Goal: Navigation & Orientation: Find specific page/section

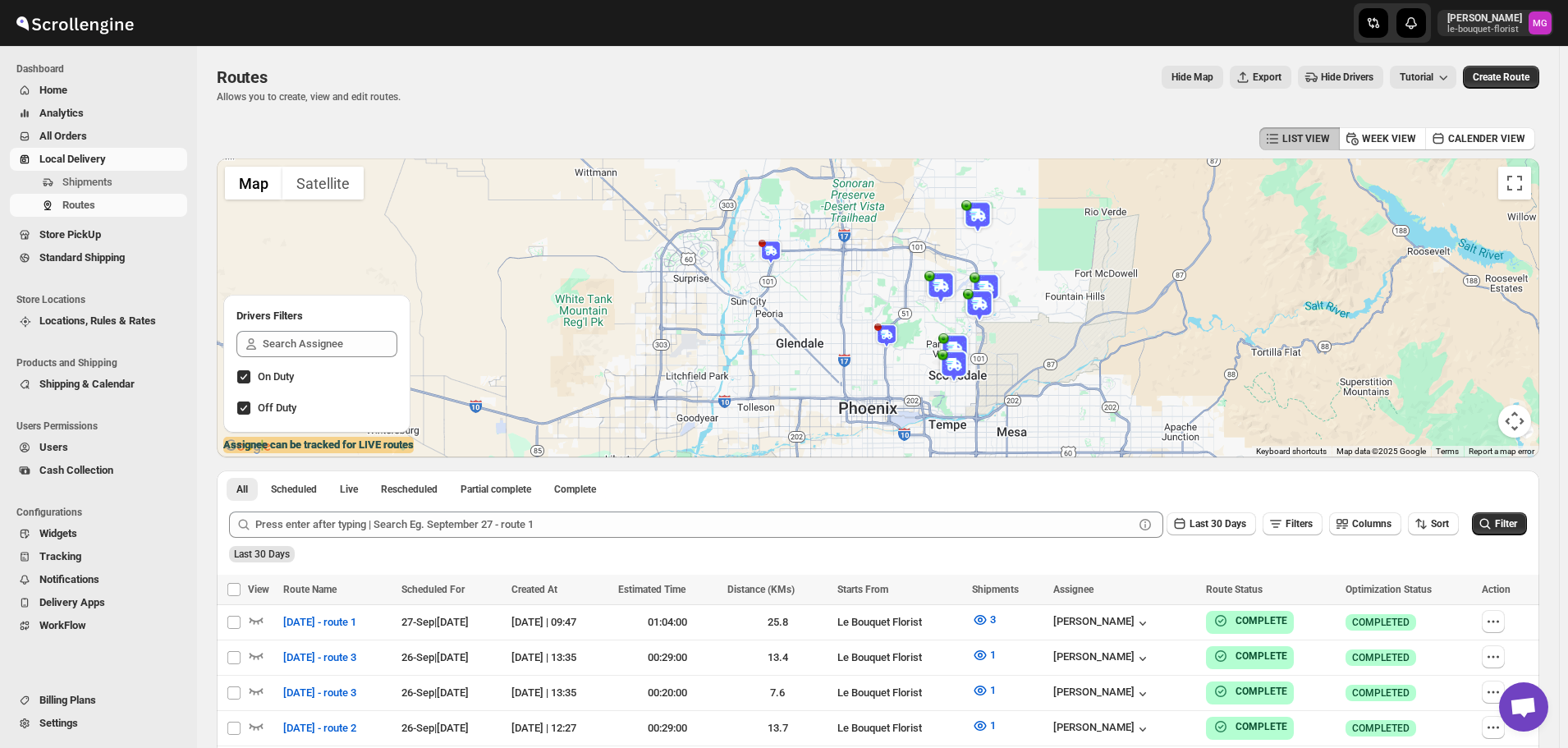
click at [121, 236] on span "Store PickUp" at bounding box center [111, 234] width 144 height 16
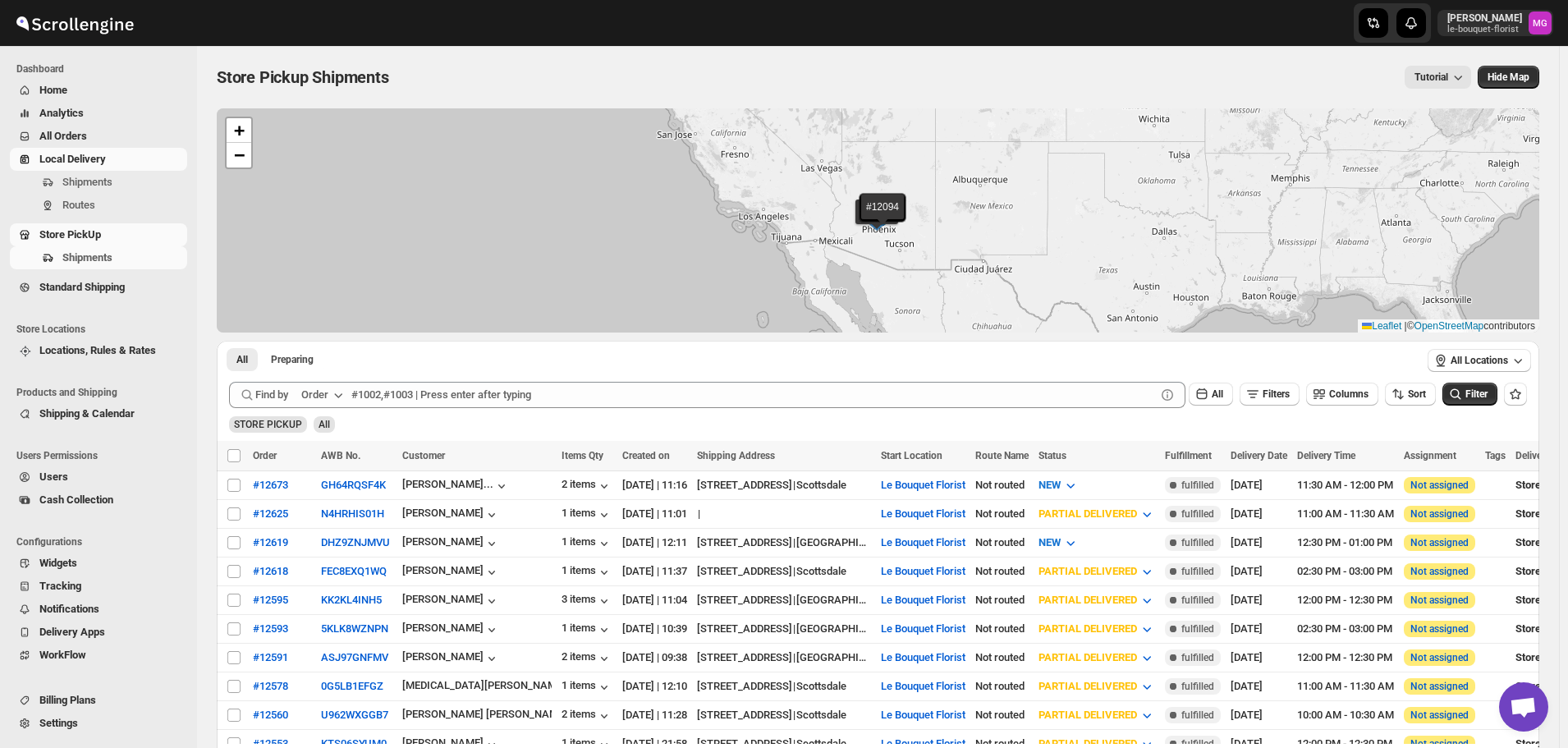
click at [126, 162] on span "Local Delivery" at bounding box center [111, 159] width 144 height 16
